Goal: Contribute content

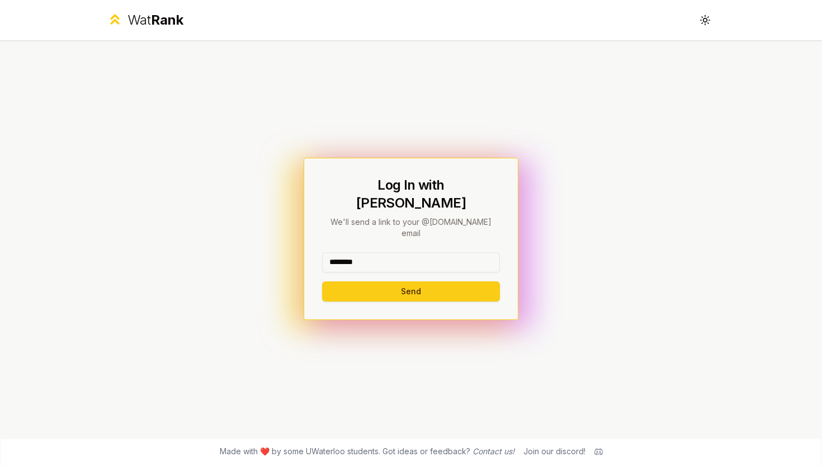
type input "********"
click at [410, 281] on button "Send" at bounding box center [411, 291] width 178 height 20
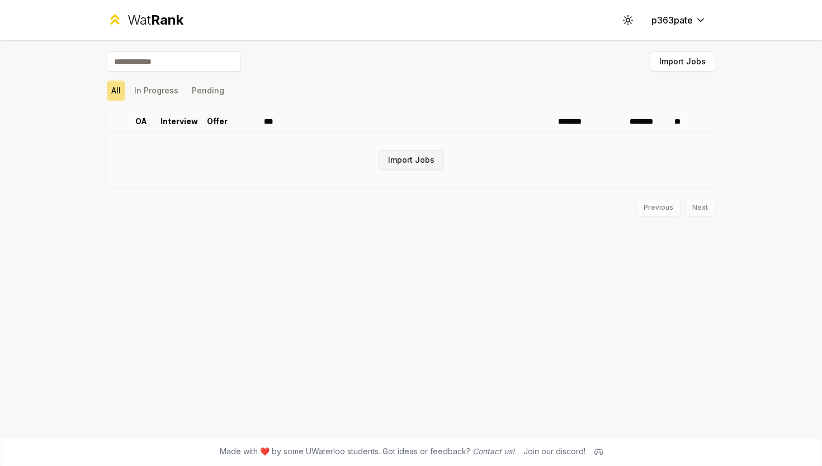
click at [401, 164] on button "Import Jobs" at bounding box center [410, 160] width 65 height 20
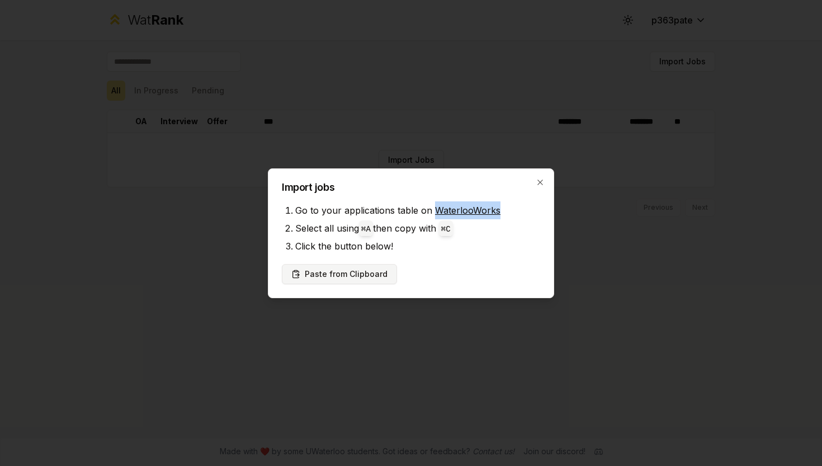
click at [342, 272] on button "Paste from Clipboard" at bounding box center [339, 274] width 115 height 20
click at [357, 269] on button "Paste from Clipboard" at bounding box center [339, 274] width 115 height 20
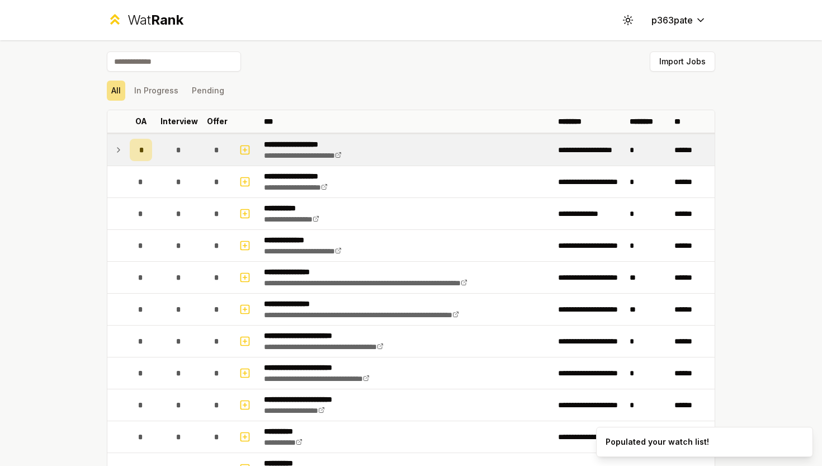
click at [111, 151] on td at bounding box center [116, 149] width 18 height 31
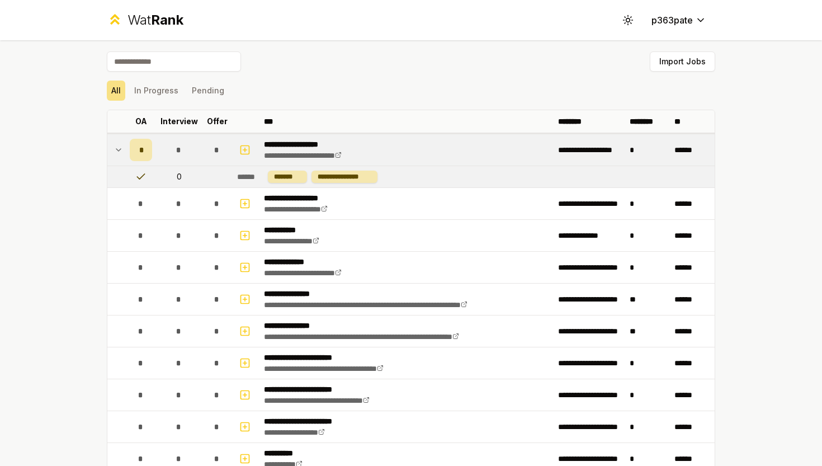
click at [124, 148] on td at bounding box center [116, 149] width 18 height 31
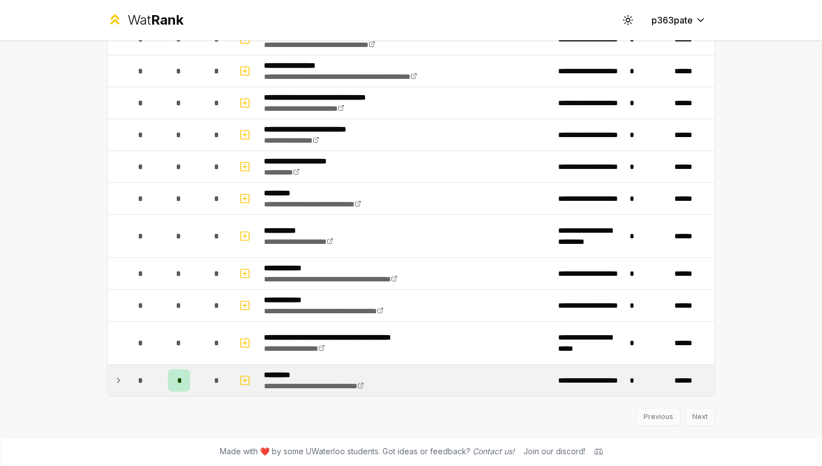
click at [272, 375] on p "*********" at bounding box center [333, 374] width 139 height 11
click at [181, 382] on span "*" at bounding box center [178, 379] width 3 height 11
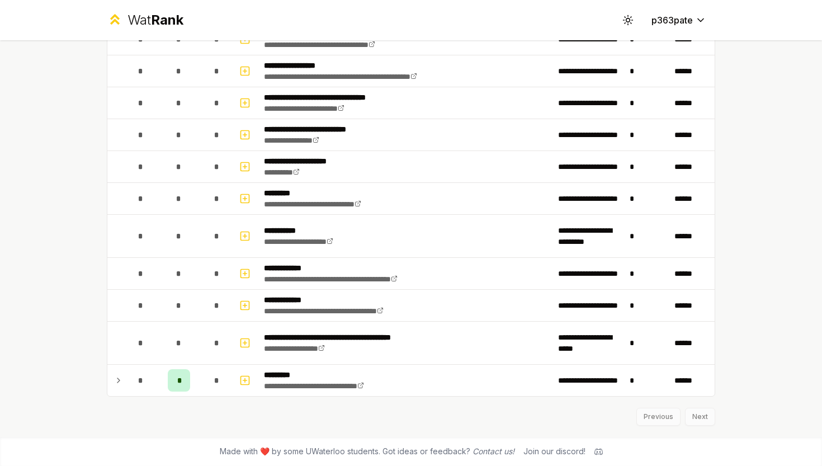
click at [695, 414] on div "Previous Next" at bounding box center [411, 410] width 608 height 29
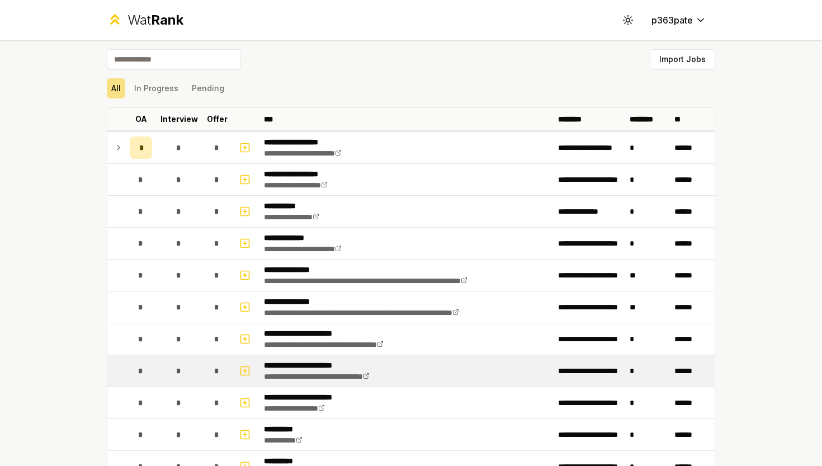
scroll to position [3, 0]
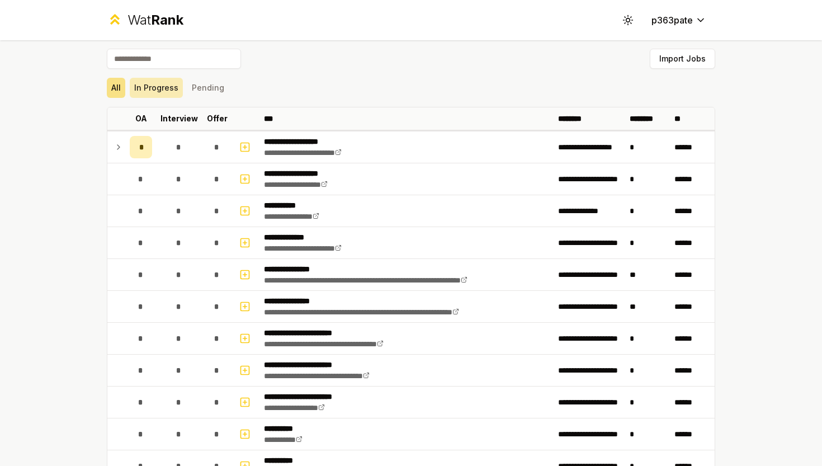
click at [160, 87] on button "In Progress" at bounding box center [156, 88] width 53 height 20
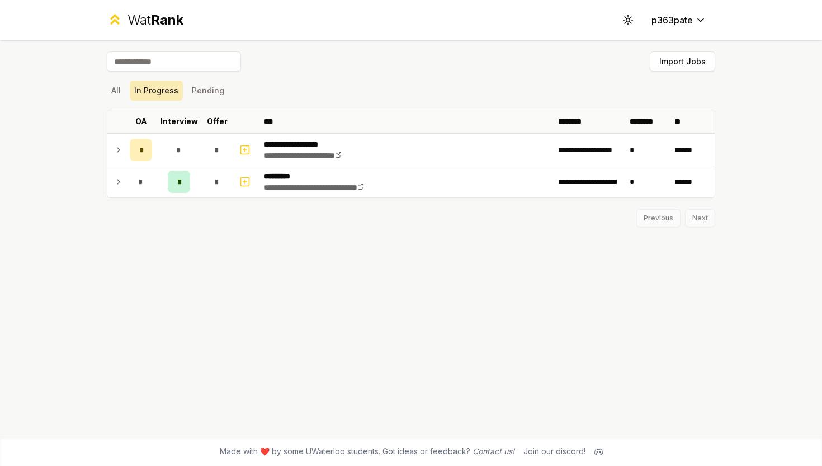
scroll to position [0, 0]
click at [208, 88] on button "Pending" at bounding box center [207, 90] width 41 height 20
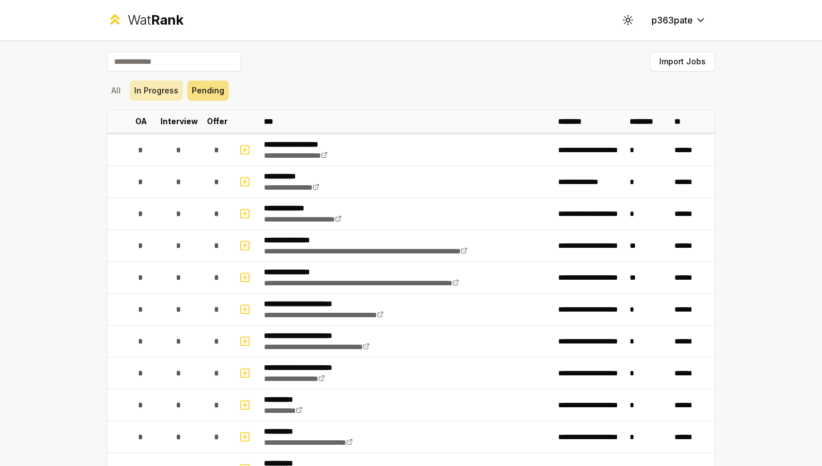
click at [156, 88] on button "In Progress" at bounding box center [156, 90] width 53 height 20
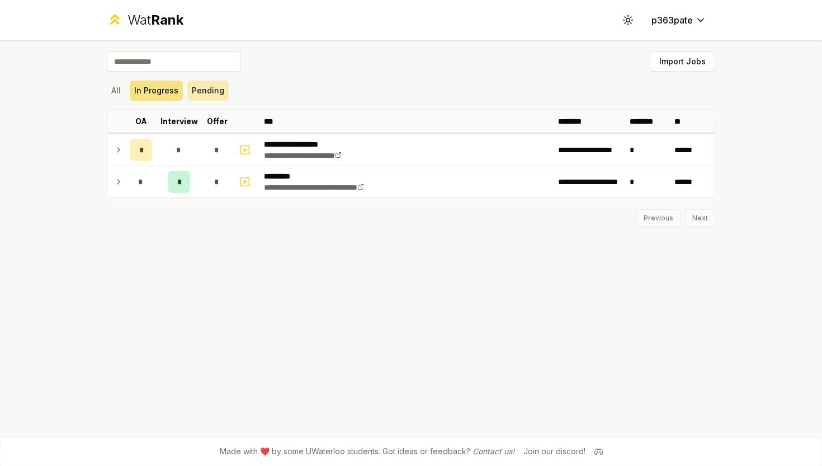
click at [201, 87] on button "Pending" at bounding box center [207, 90] width 41 height 20
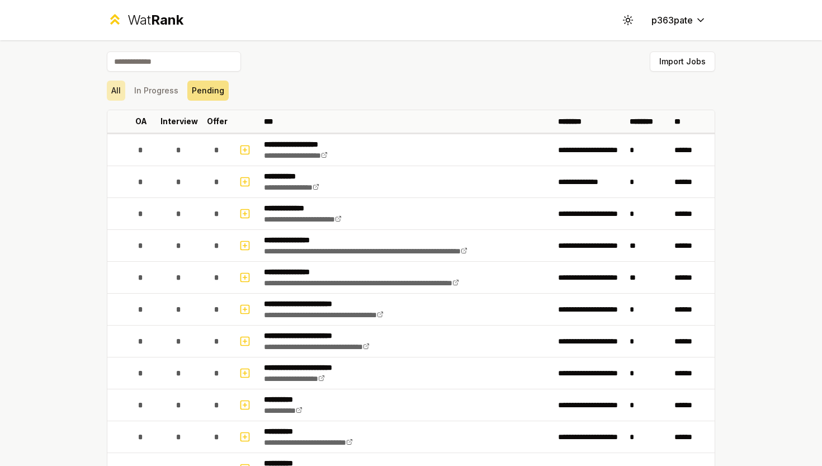
click at [118, 86] on button "All" at bounding box center [116, 90] width 18 height 20
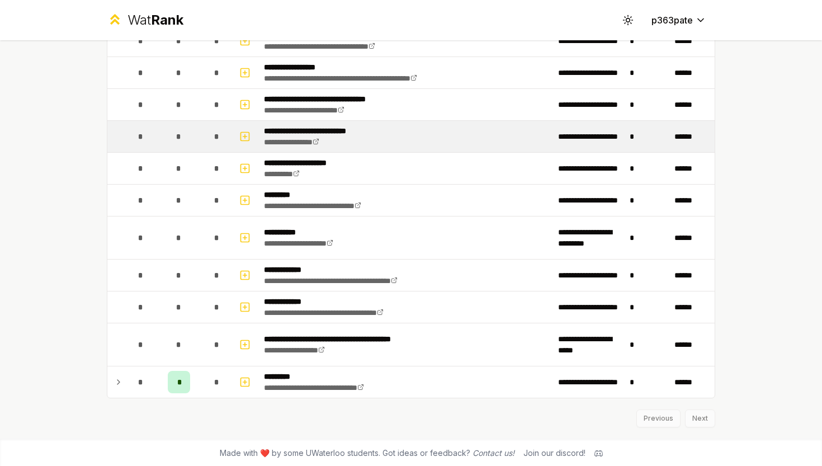
scroll to position [1216, 0]
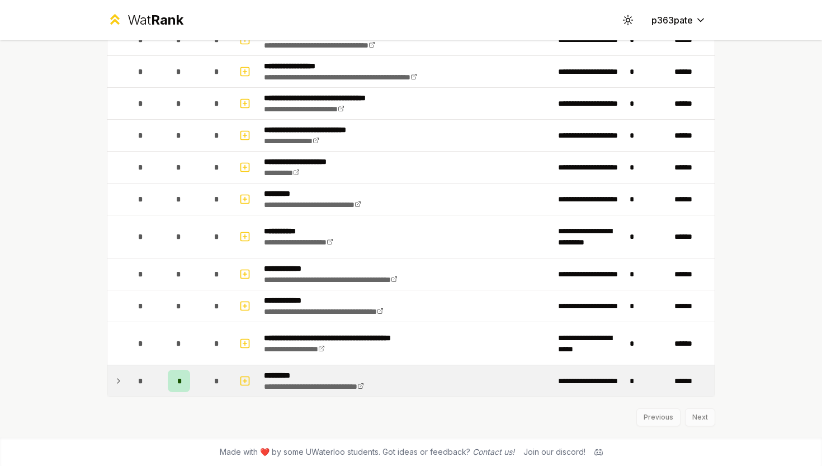
click at [185, 383] on div "*" at bounding box center [179, 380] width 22 height 22
click at [283, 374] on p "*********" at bounding box center [333, 374] width 139 height 11
click at [283, 383] on link "**********" at bounding box center [314, 386] width 100 height 8
click at [120, 377] on icon at bounding box center [118, 380] width 9 height 13
click at [117, 377] on icon at bounding box center [118, 380] width 9 height 13
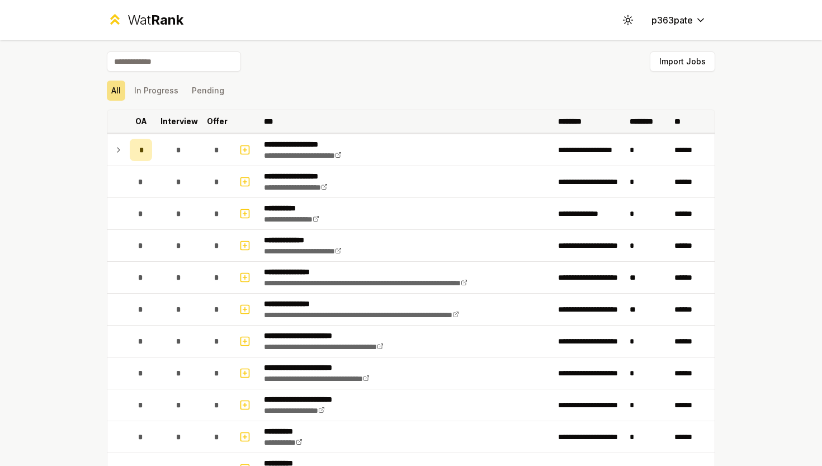
scroll to position [0, 0]
click at [660, 64] on button "Import Jobs" at bounding box center [681, 61] width 65 height 20
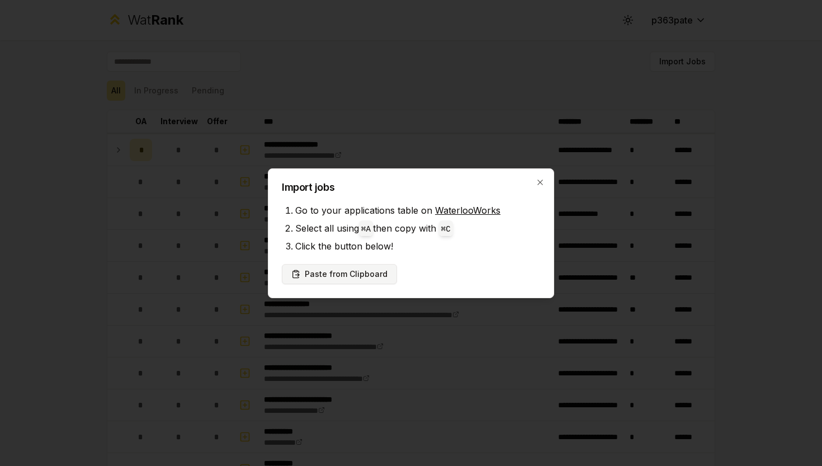
click at [340, 276] on button "Paste from Clipboard" at bounding box center [339, 274] width 115 height 20
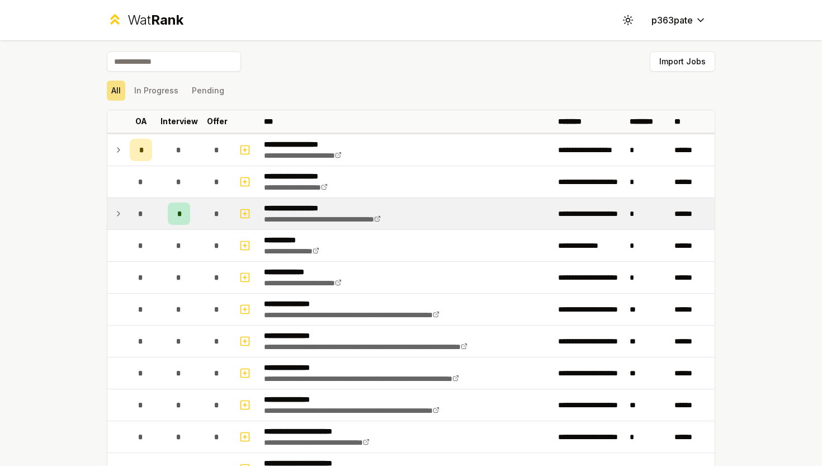
click at [179, 218] on span "*" at bounding box center [178, 213] width 3 height 11
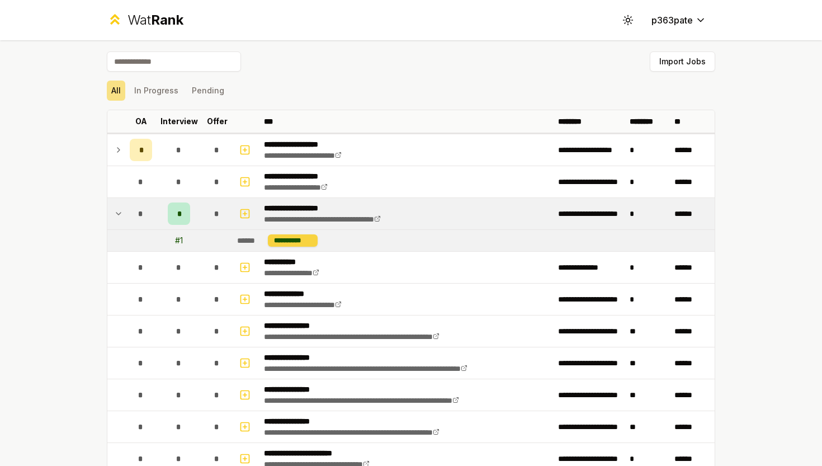
click at [303, 238] on div "**********" at bounding box center [293, 240] width 50 height 12
click at [195, 201] on td "*" at bounding box center [178, 213] width 45 height 31
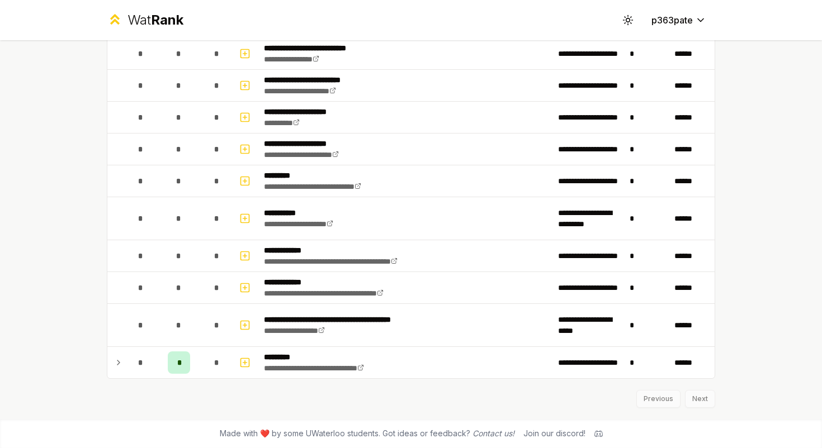
scroll to position [1840, 0]
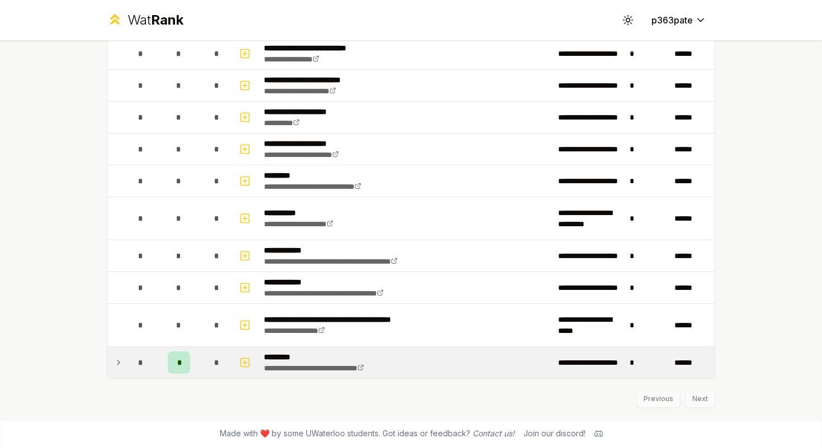
click at [180, 361] on span "*" at bounding box center [178, 362] width 3 height 11
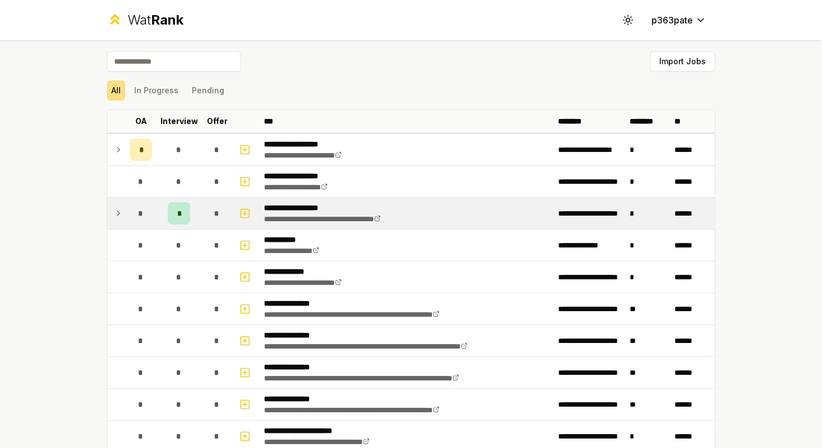
scroll to position [0, 0]
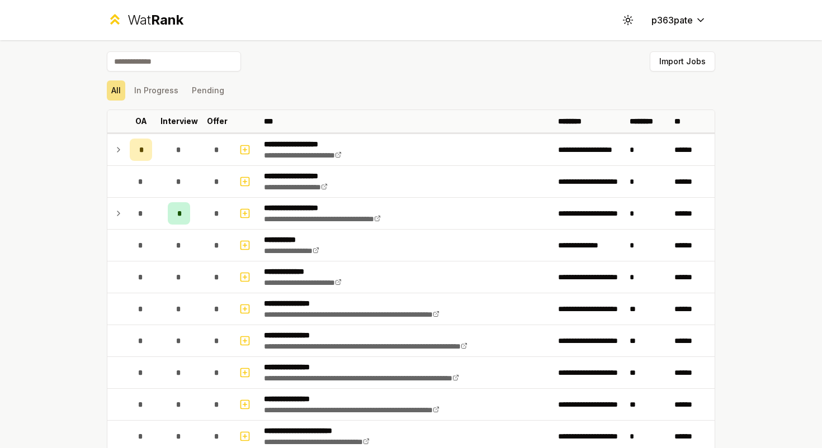
click at [81, 197] on div "**********" at bounding box center [411, 224] width 822 height 448
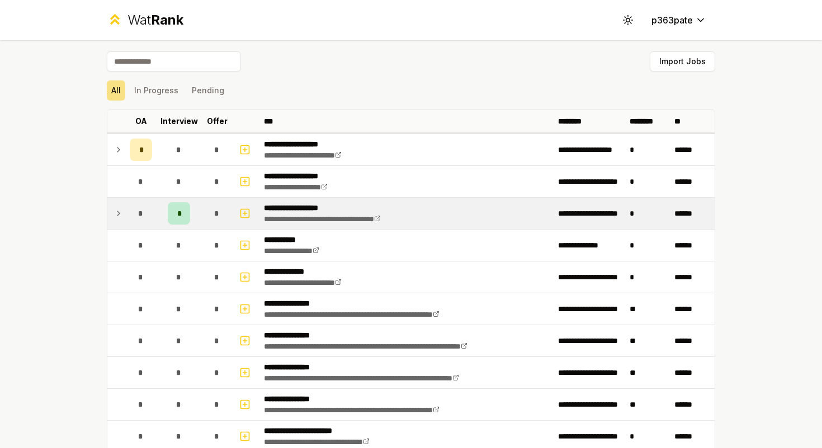
click at [284, 212] on p "**********" at bounding box center [342, 207] width 157 height 11
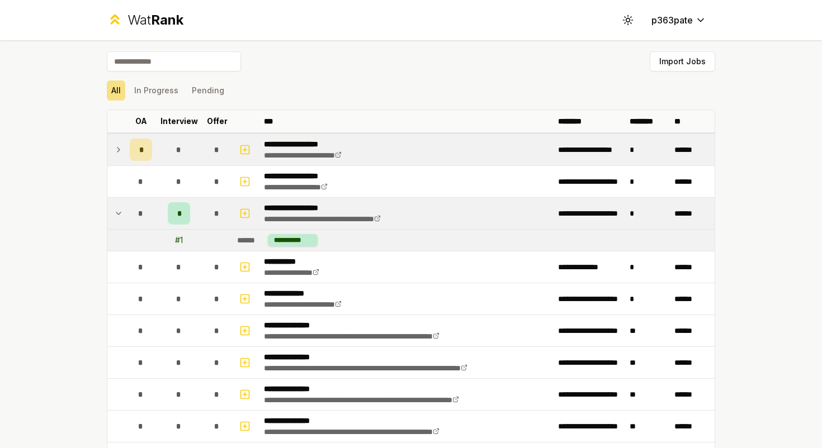
click at [274, 162] on td "**********" at bounding box center [406, 149] width 294 height 31
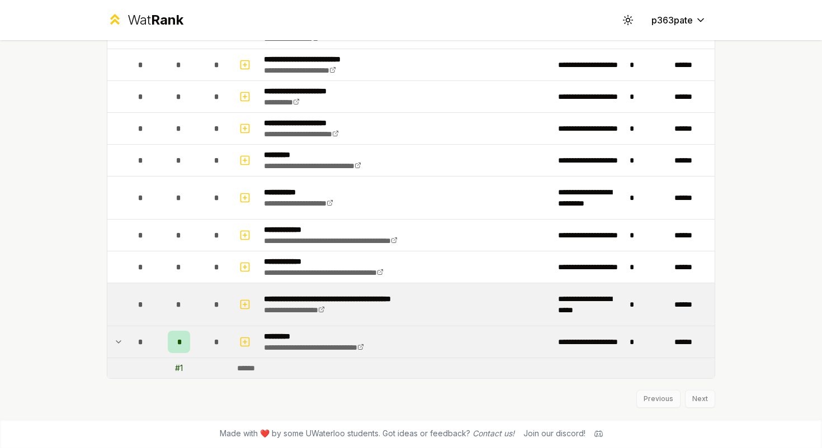
scroll to position [1905, 0]
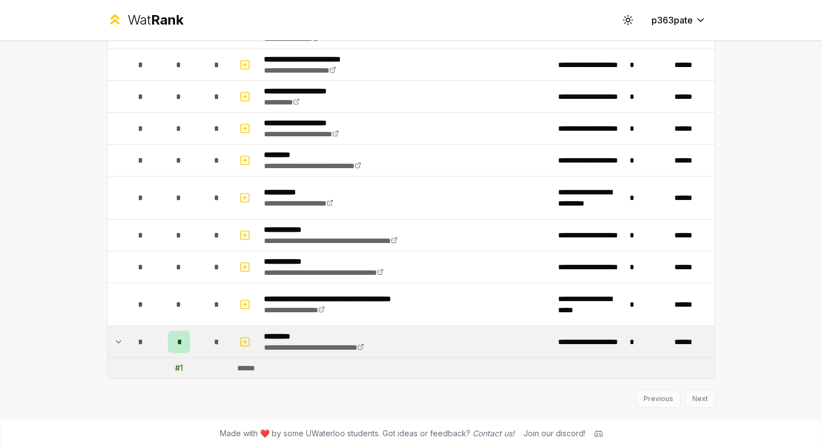
click at [698, 397] on div "Previous Next" at bounding box center [411, 393] width 608 height 29
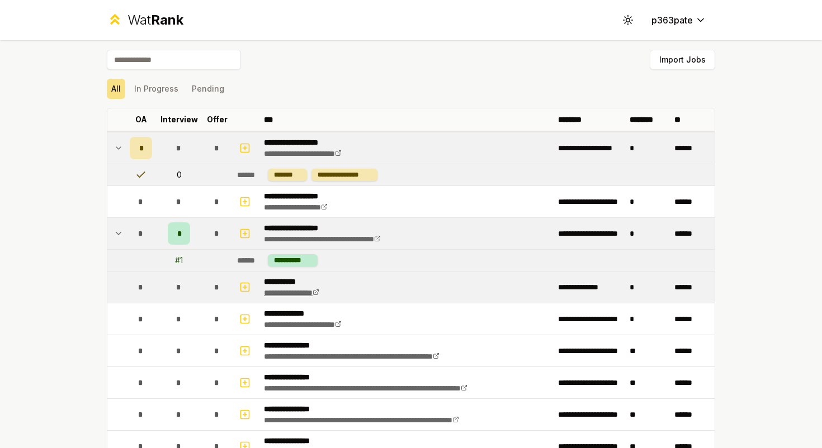
scroll to position [0, 0]
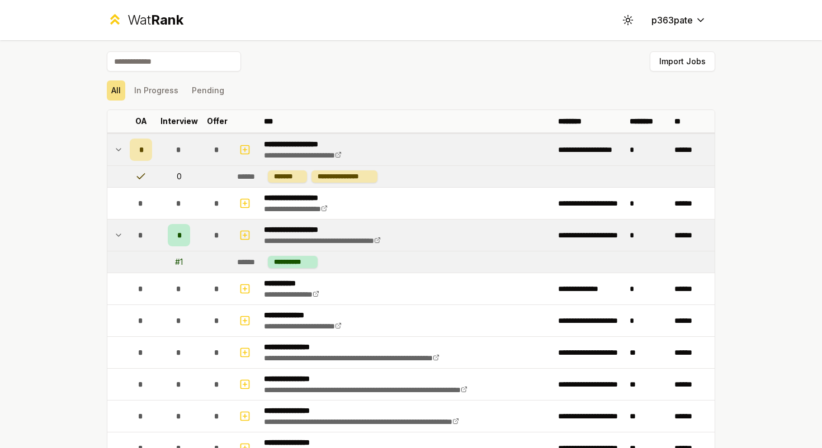
click at [70, 208] on div "**********" at bounding box center [411, 224] width 822 height 448
click at [118, 146] on icon at bounding box center [118, 149] width 9 height 13
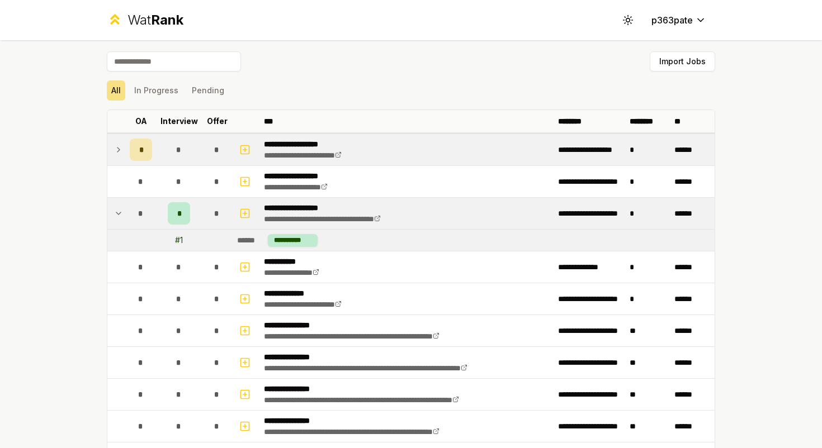
click at [118, 214] on icon at bounding box center [118, 213] width 9 height 13
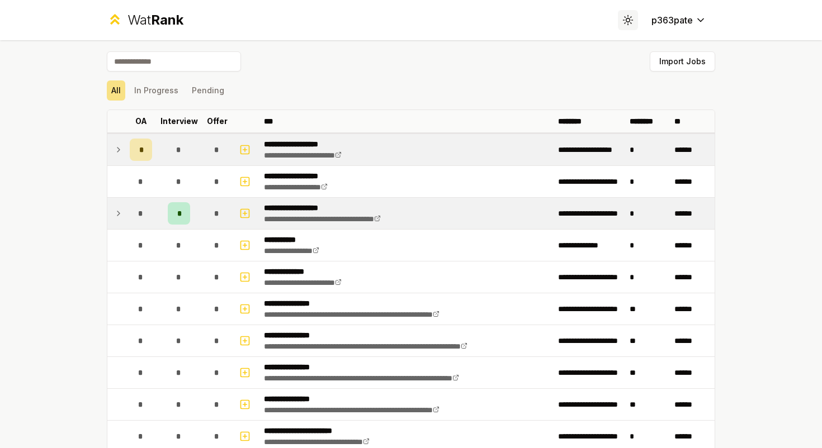
click at [626, 16] on icon at bounding box center [627, 20] width 11 height 11
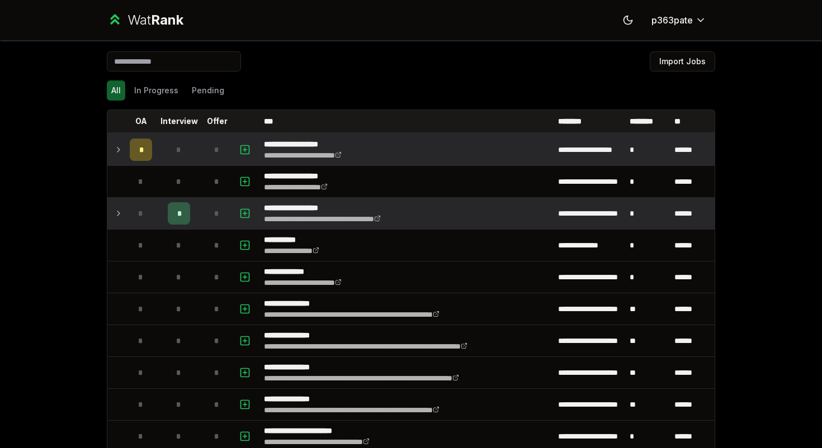
click at [65, 233] on div "**********" at bounding box center [411, 224] width 822 height 448
click at [244, 146] on icon "button" at bounding box center [244, 149] width 11 height 13
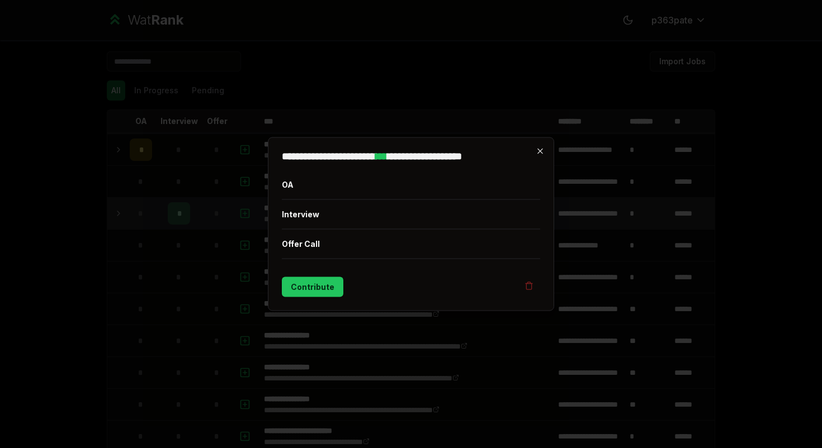
click at [540, 153] on icon "button" at bounding box center [539, 151] width 9 height 9
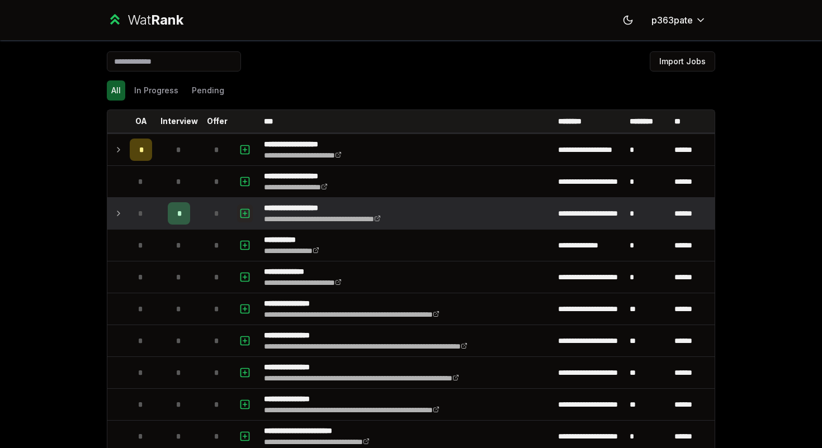
click at [248, 214] on icon "button" at bounding box center [244, 213] width 11 height 13
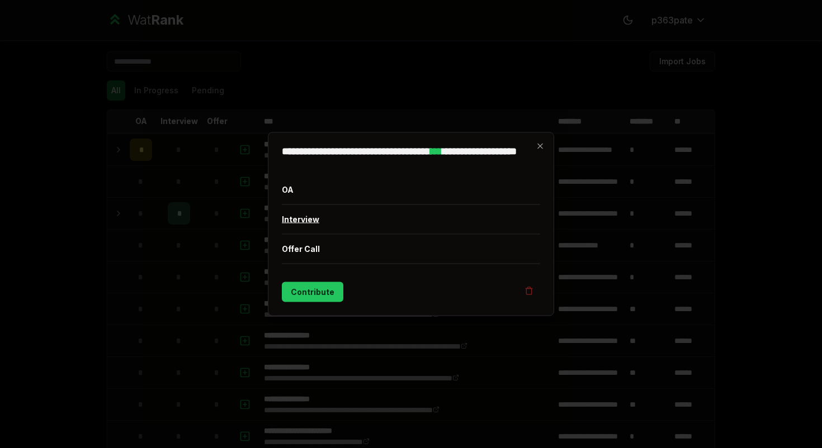
click at [300, 222] on button "Interview" at bounding box center [411, 219] width 258 height 29
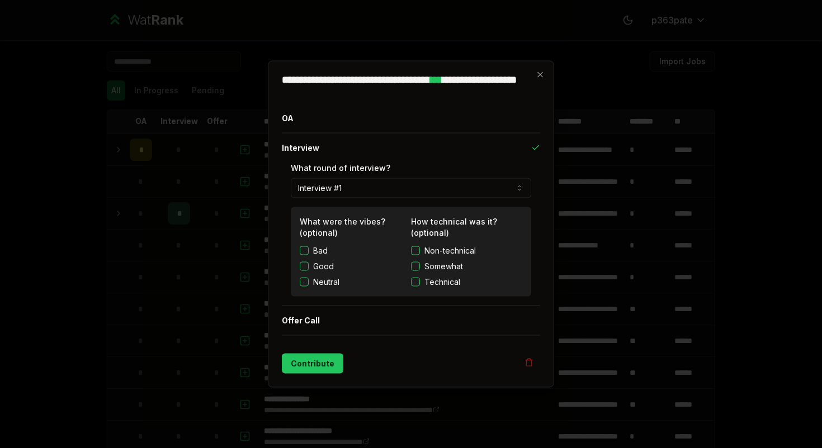
click at [545, 76] on div "**********" at bounding box center [411, 224] width 286 height 327
click at [542, 74] on icon "button" at bounding box center [539, 74] width 9 height 9
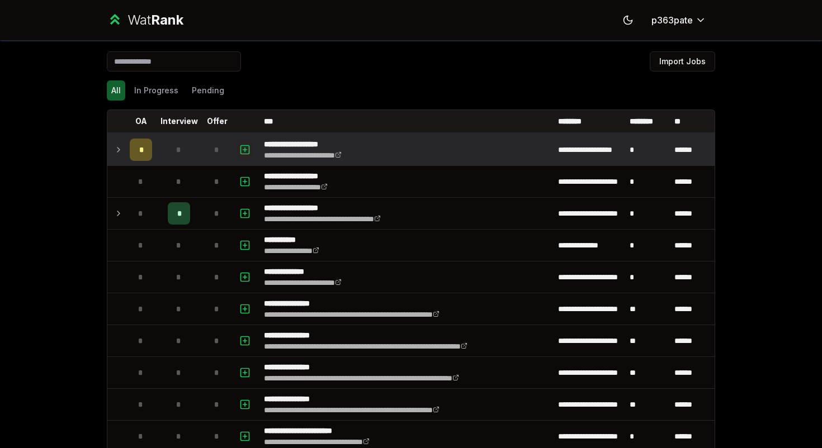
click at [241, 151] on icon "button" at bounding box center [244, 149] width 11 height 13
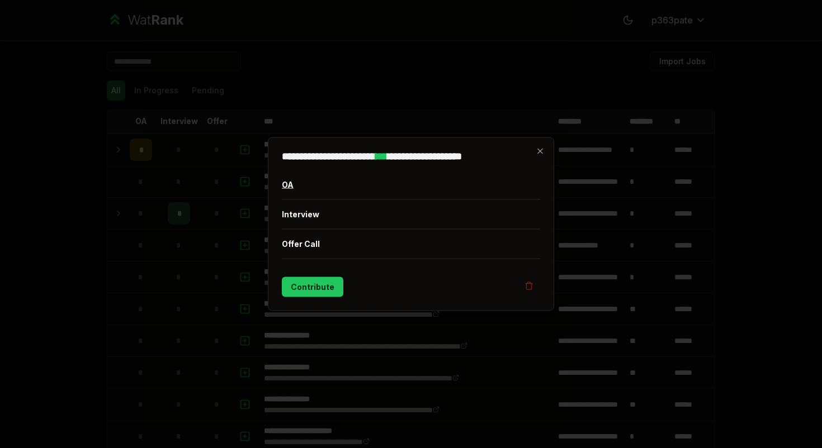
click at [293, 187] on button "OA" at bounding box center [411, 184] width 258 height 29
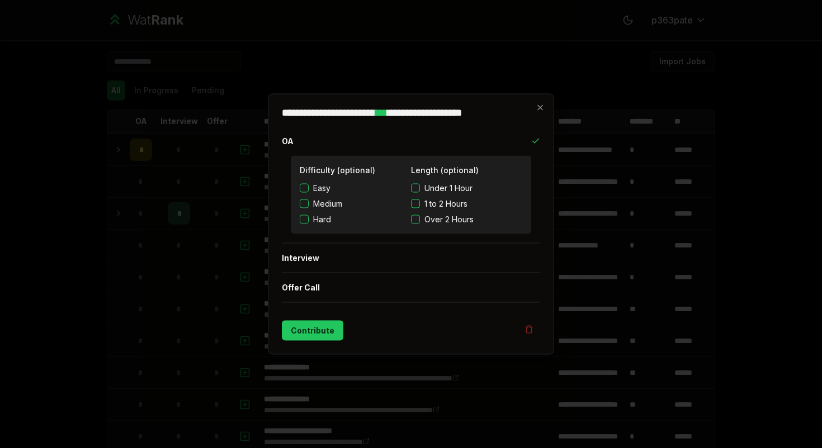
click at [414, 190] on button "Under 1 Hour" at bounding box center [415, 188] width 9 height 9
click at [306, 185] on button "Easy" at bounding box center [304, 188] width 9 height 9
click at [311, 333] on button "Contribute" at bounding box center [312, 331] width 61 height 20
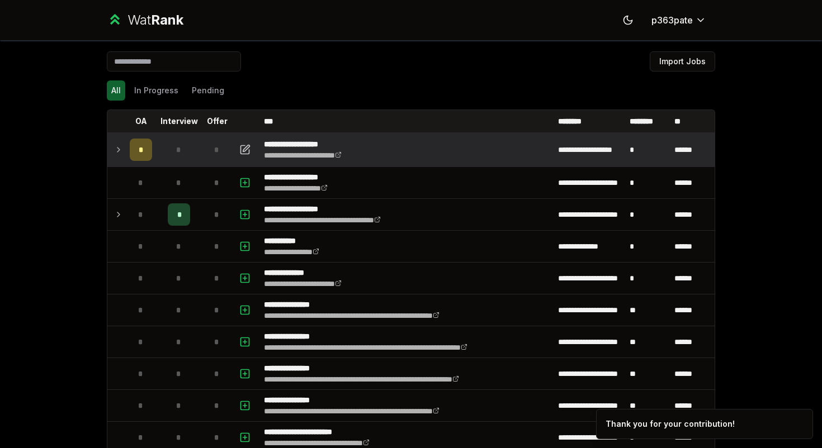
click at [139, 150] on span "*" at bounding box center [141, 149] width 5 height 11
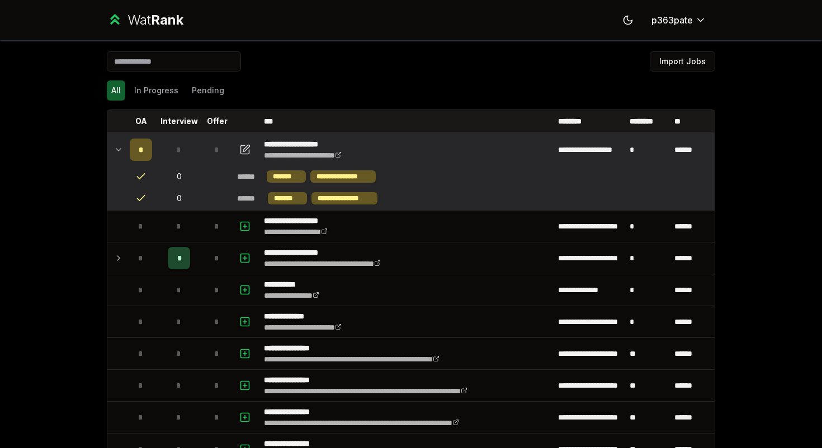
click at [141, 145] on span "*" at bounding box center [141, 149] width 5 height 11
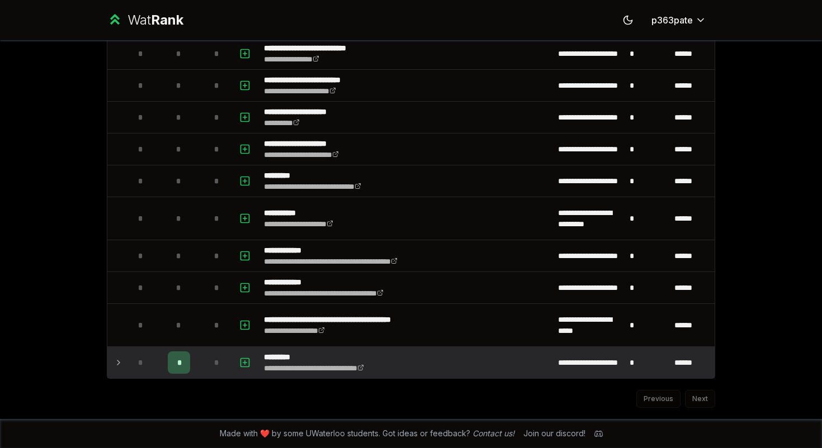
scroll to position [1842, 0]
click at [250, 364] on icon "button" at bounding box center [244, 362] width 11 height 13
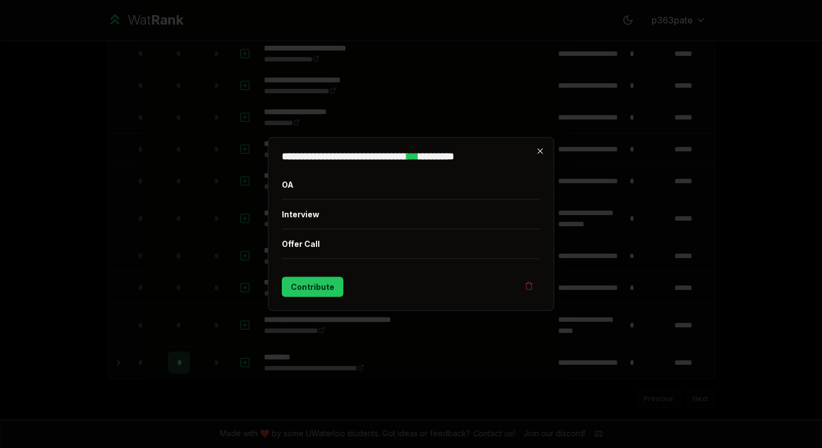
click at [542, 151] on icon "button" at bounding box center [539, 151] width 9 height 9
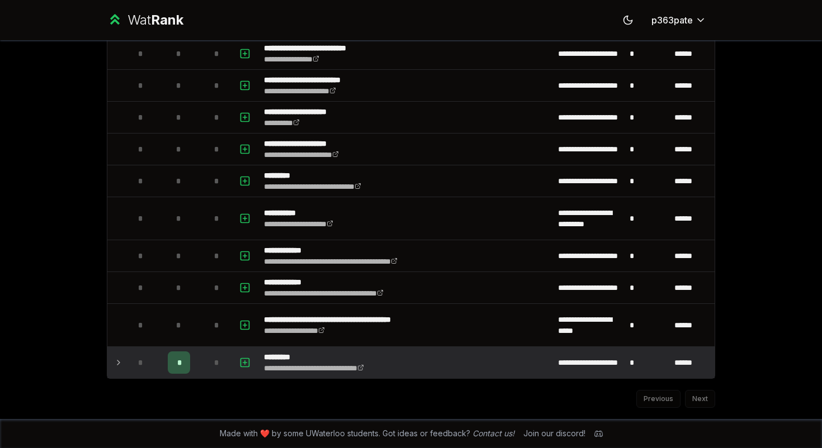
click at [180, 362] on span "*" at bounding box center [178, 362] width 3 height 11
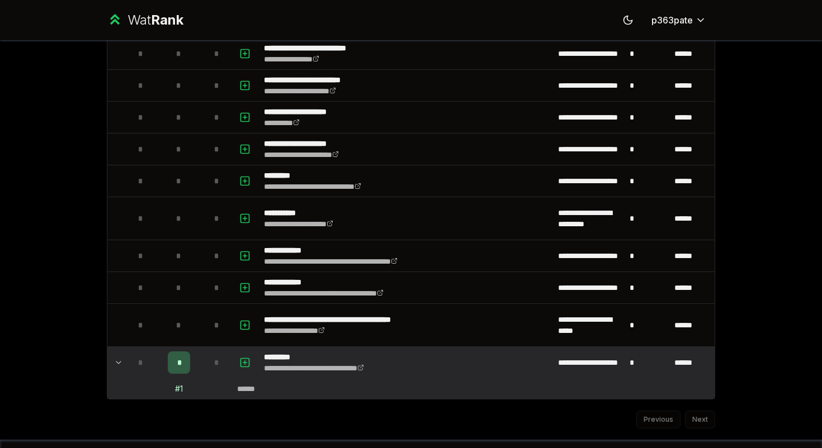
click at [182, 391] on div "# 1" at bounding box center [179, 388] width 8 height 11
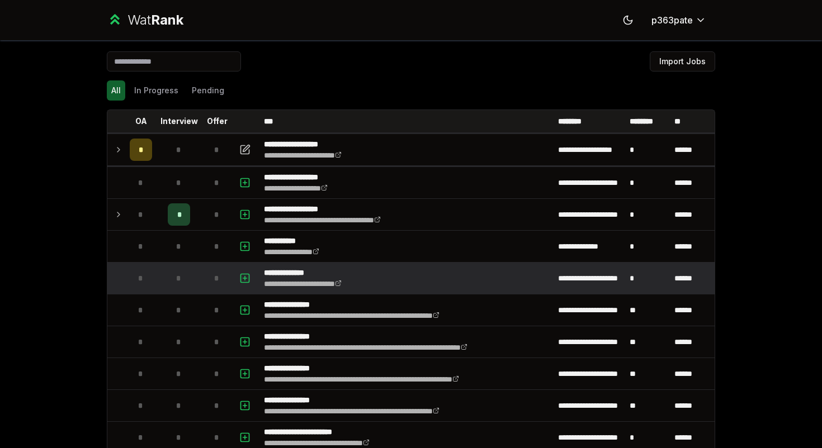
scroll to position [0, 0]
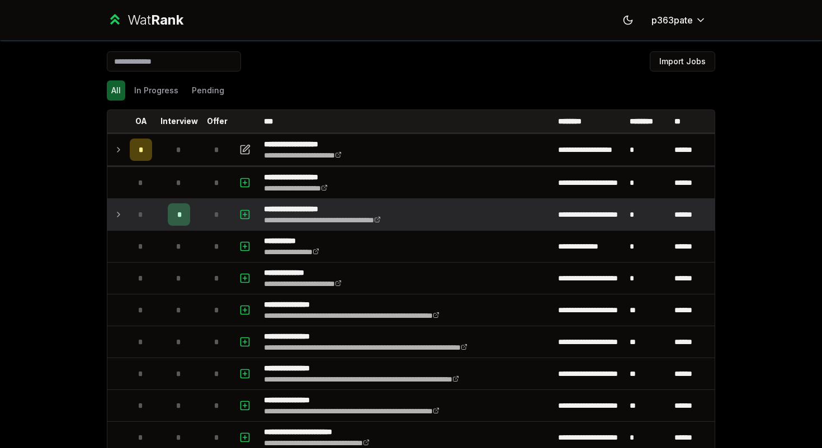
click at [181, 216] on span "*" at bounding box center [178, 214] width 3 height 11
